Goal: Find specific page/section: Find specific page/section

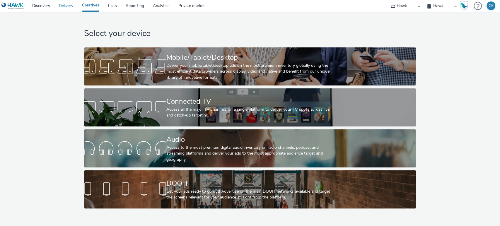
click at [73, 10] on link "Delivery" at bounding box center [66, 6] width 23 height 12
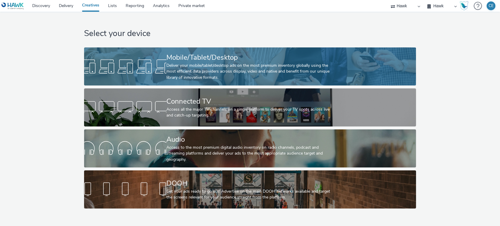
click at [166, 70] on div at bounding box center [125, 66] width 82 height 19
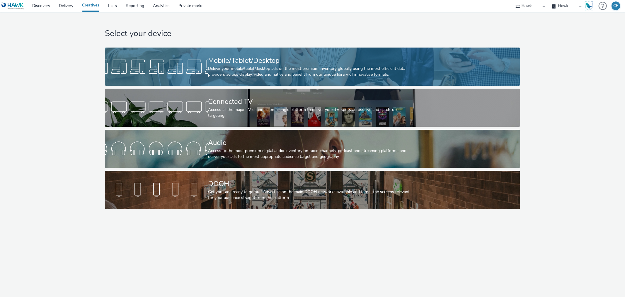
click at [204, 74] on div at bounding box center [156, 66] width 103 height 19
